Goal: Book appointment/travel/reservation

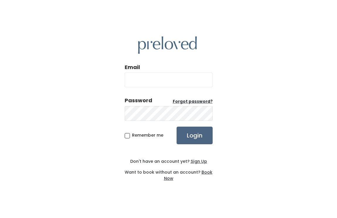
type input "[EMAIL_ADDRESS][DOMAIN_NAME]"
click at [197, 138] on input "Login" at bounding box center [195, 136] width 36 height 18
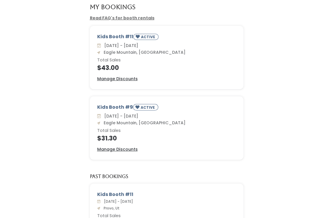
scroll to position [31, 0]
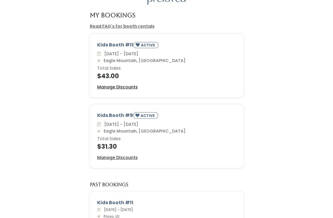
click at [111, 86] on u "Manage Discounts" at bounding box center [117, 87] width 41 height 6
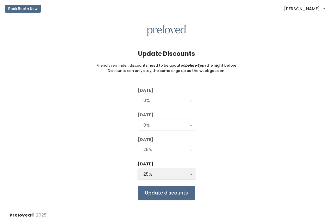
click at [179, 174] on div "25%" at bounding box center [166, 174] width 46 height 6
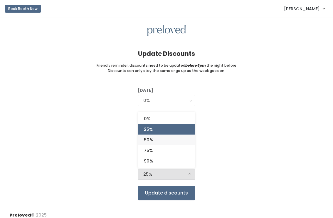
click at [154, 140] on link "50%" at bounding box center [166, 139] width 57 height 11
select select "50%"
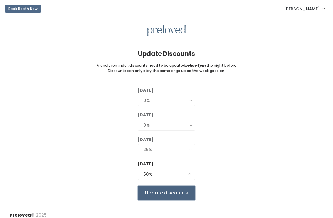
click at [162, 196] on input "Update discounts" at bounding box center [167, 193] width 58 height 15
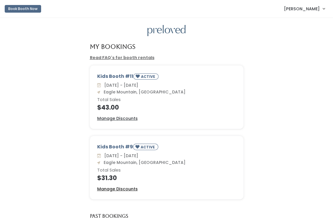
click at [102, 188] on u "Manage Discounts" at bounding box center [117, 189] width 41 height 6
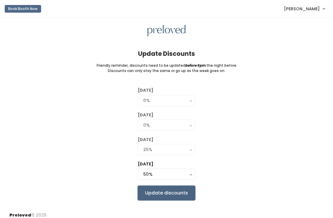
click at [169, 191] on input "Update discounts" at bounding box center [167, 193] width 58 height 15
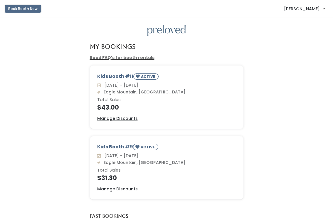
click at [21, 11] on button "Book Booth Now" at bounding box center [23, 9] width 36 height 8
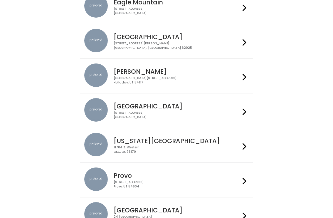
scroll to position [117, 0]
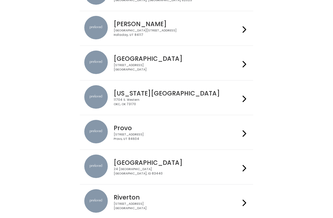
click at [142, 131] on h4 "Provo" at bounding box center [177, 127] width 126 height 7
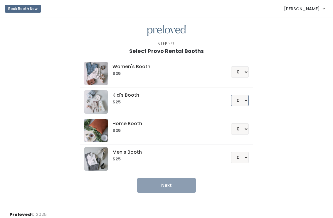
click at [247, 102] on select "0 1 2 3 4" at bounding box center [240, 100] width 18 height 11
select select "1"
click at [231, 95] on select "0 1 2 3 4" at bounding box center [240, 100] width 18 height 11
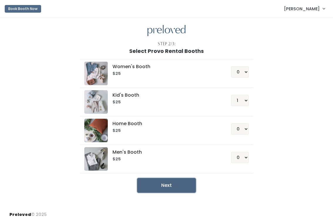
click at [164, 189] on button "Next" at bounding box center [166, 185] width 59 height 15
